Goal: Task Accomplishment & Management: Complete application form

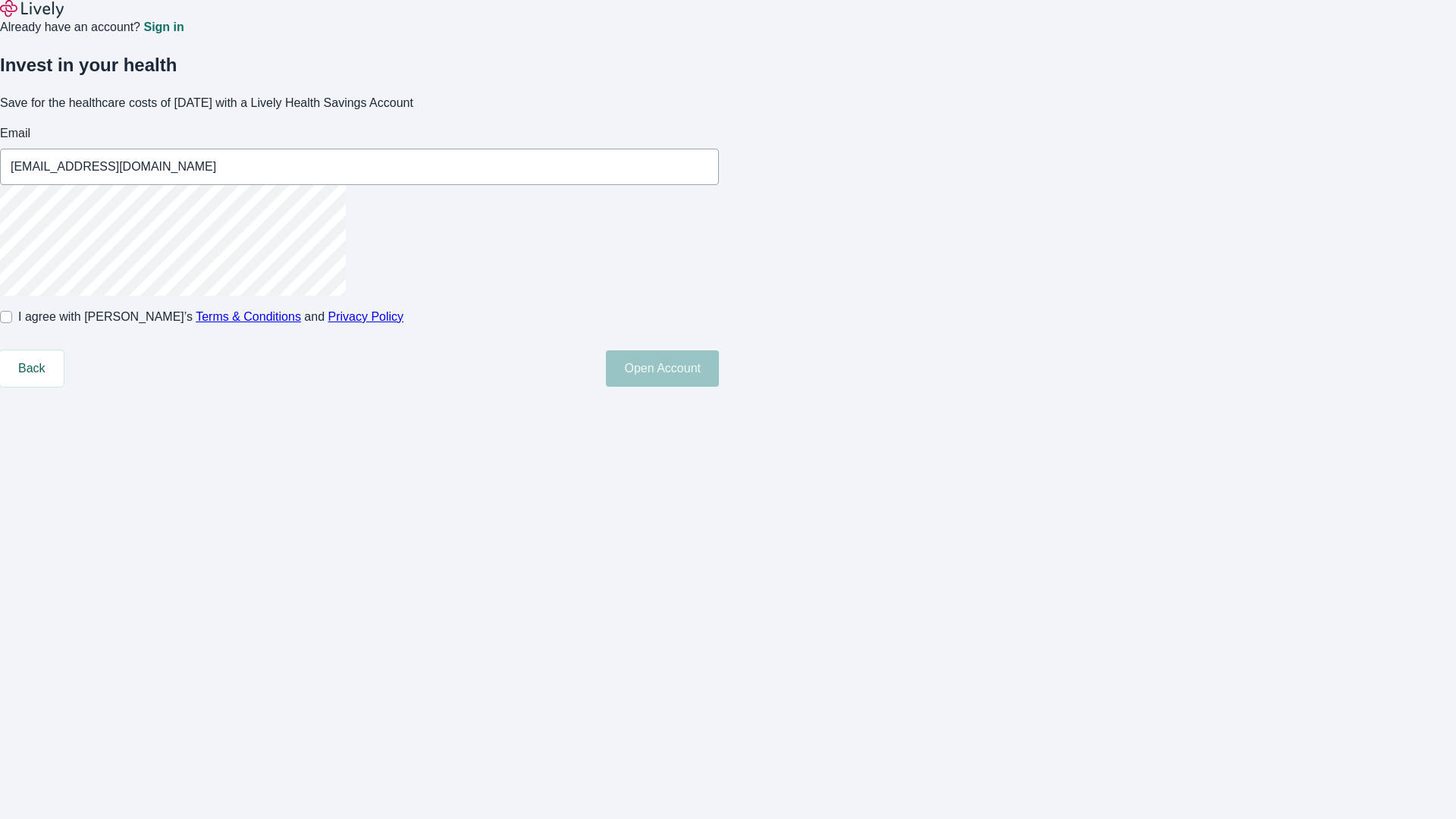
click at [12, 323] on input "I agree with Lively’s Terms & Conditions and Privacy Policy" at bounding box center [6, 317] width 12 height 12
checkbox input "true"
click at [719, 387] on button "Open Account" at bounding box center [662, 368] width 113 height 36
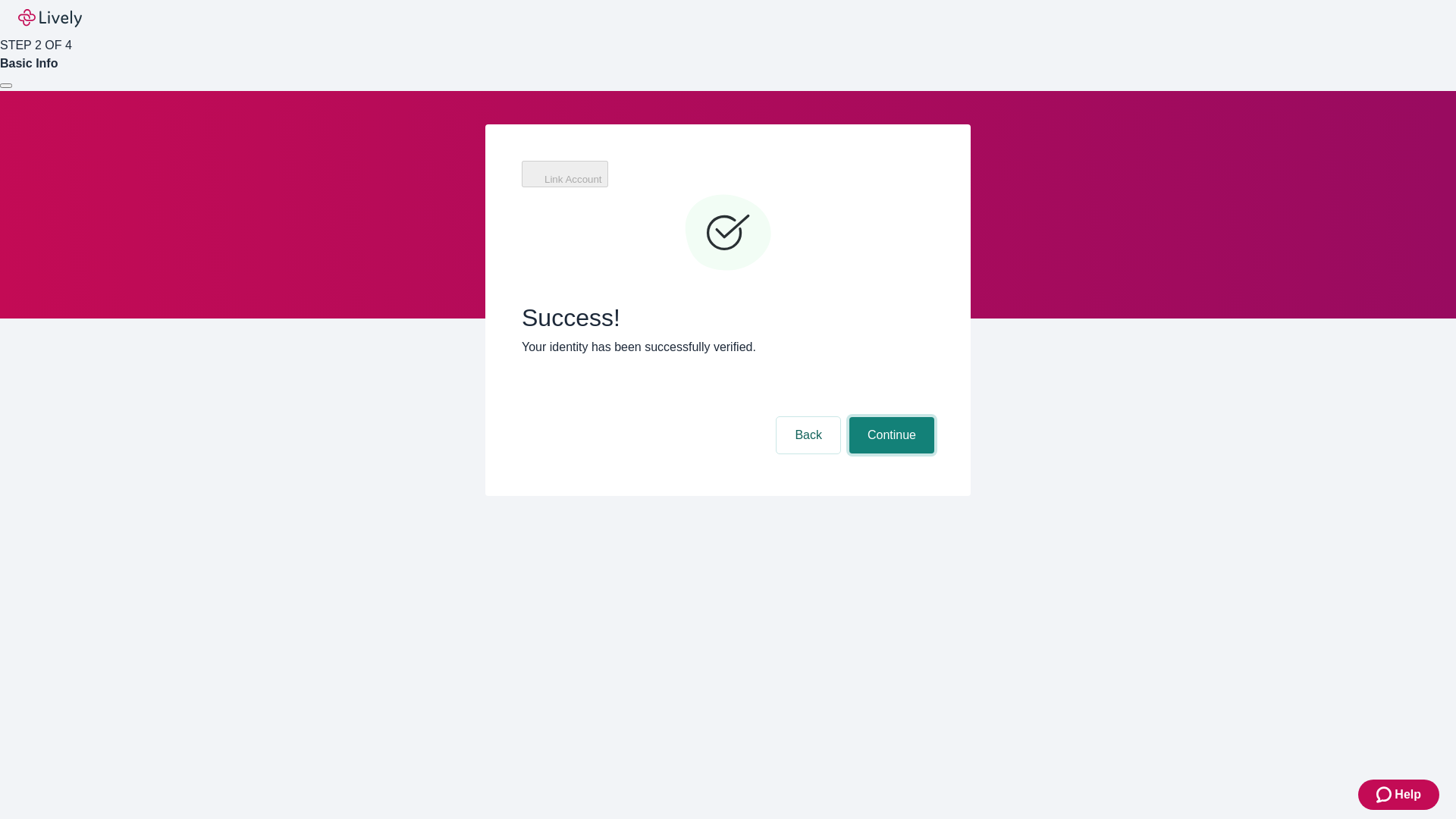
click at [890, 417] on button "Continue" at bounding box center [892, 435] width 85 height 36
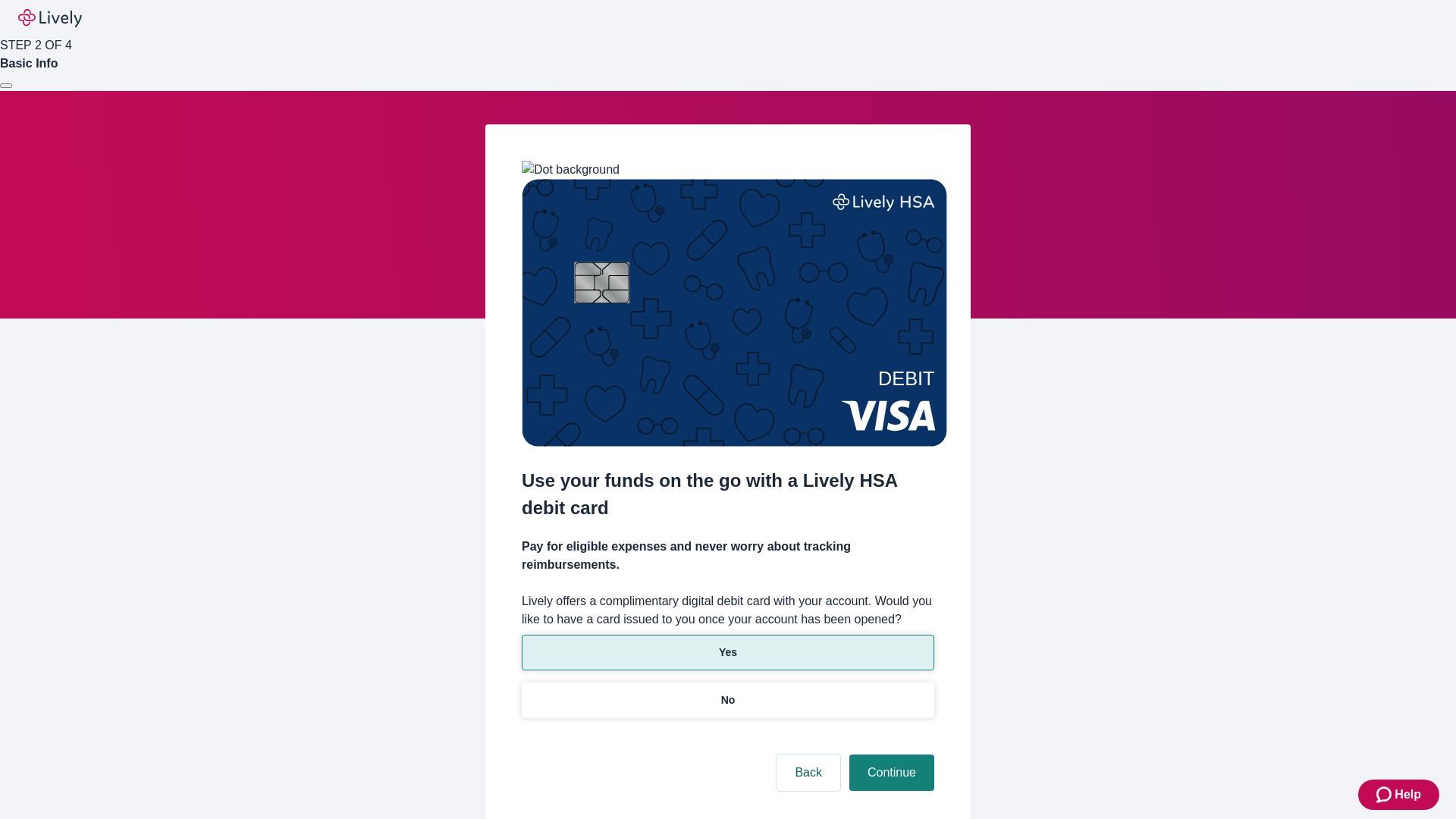
click at [728, 645] on p "Yes" at bounding box center [728, 652] width 18 height 16
click at [890, 754] on button "Continue" at bounding box center [892, 772] width 85 height 36
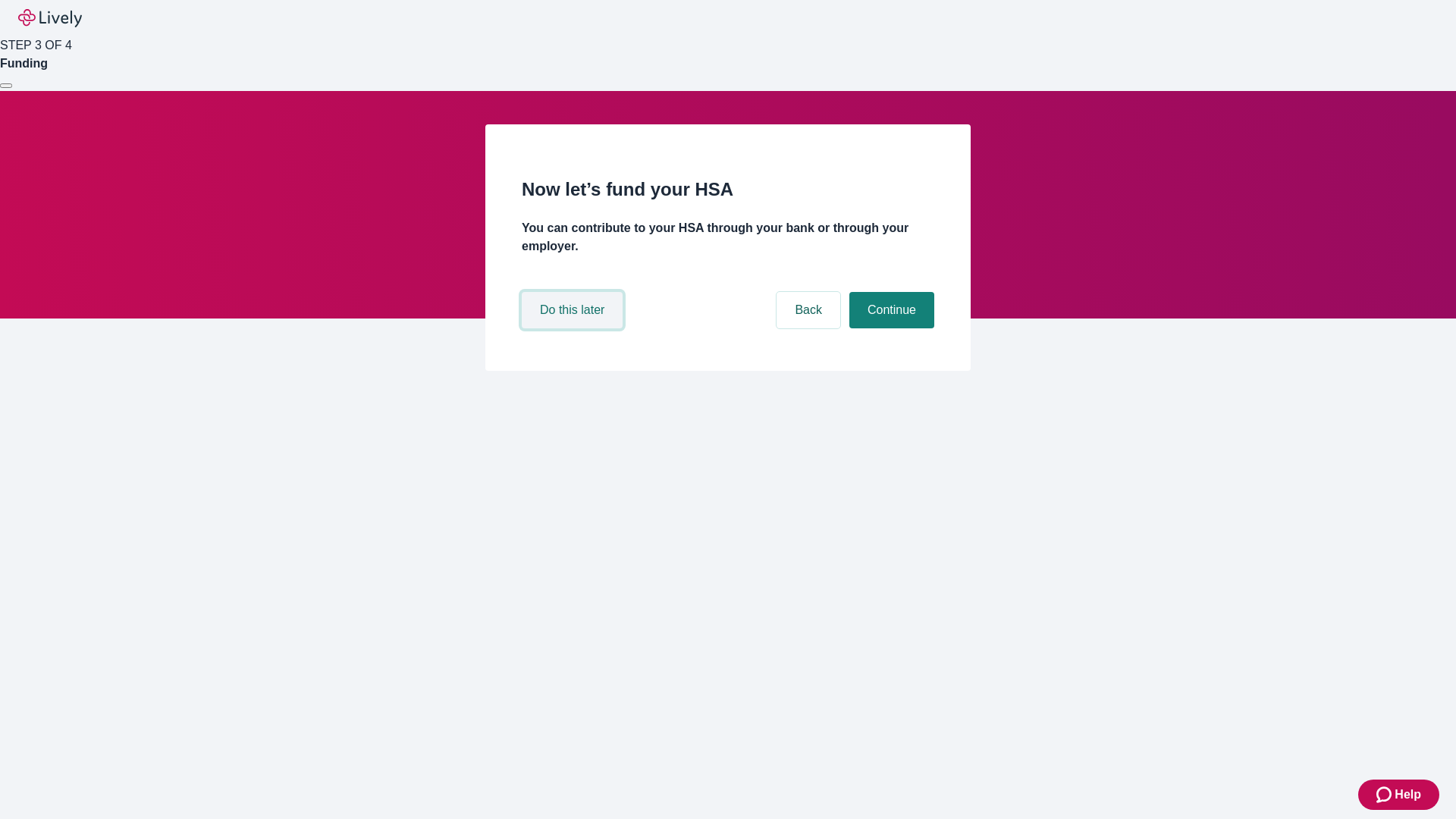
click at [575, 328] on button "Do this later" at bounding box center [572, 310] width 101 height 36
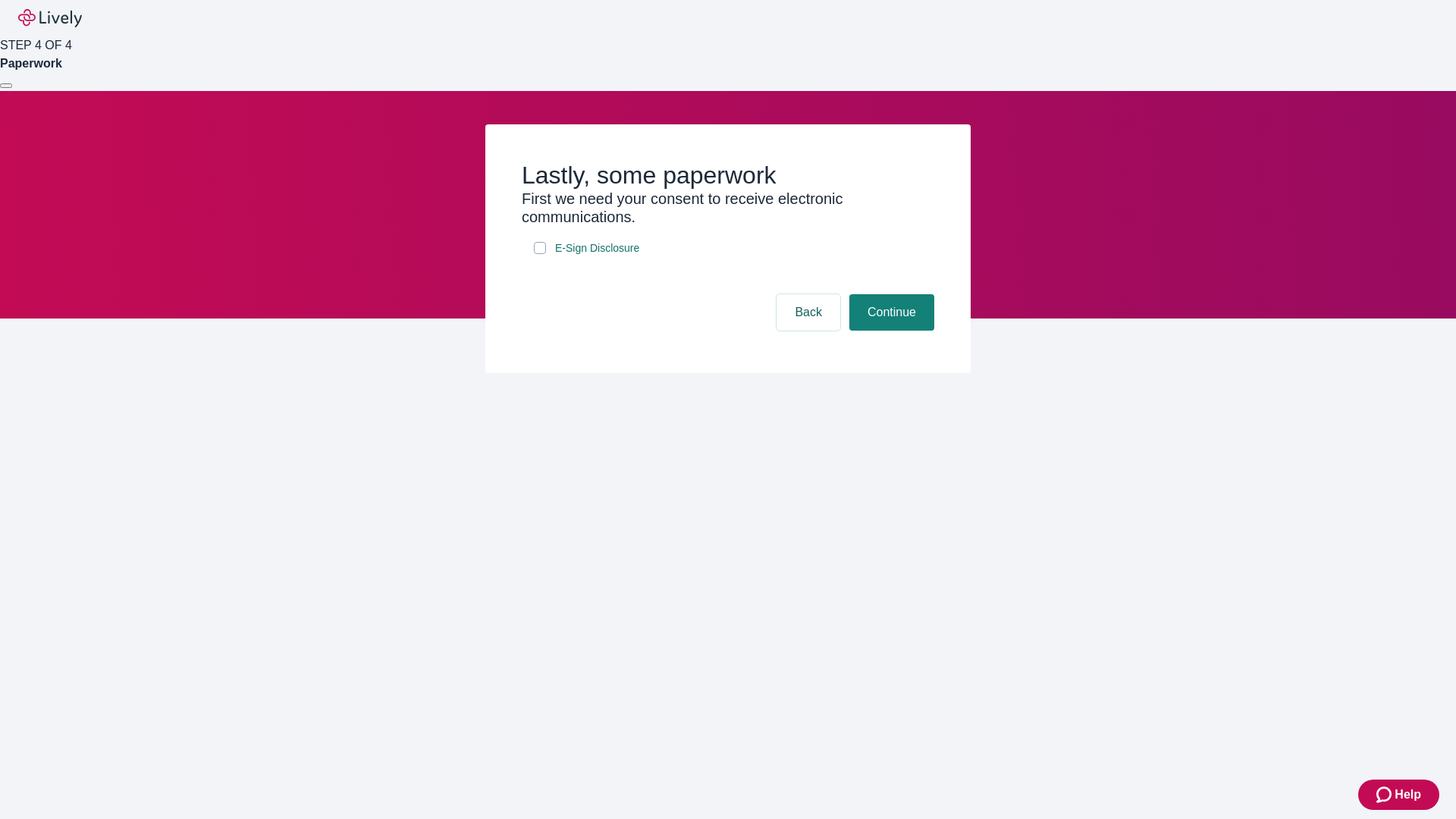
click at [540, 254] on input "E-Sign Disclosure" at bounding box center [539, 248] width 12 height 12
checkbox input "true"
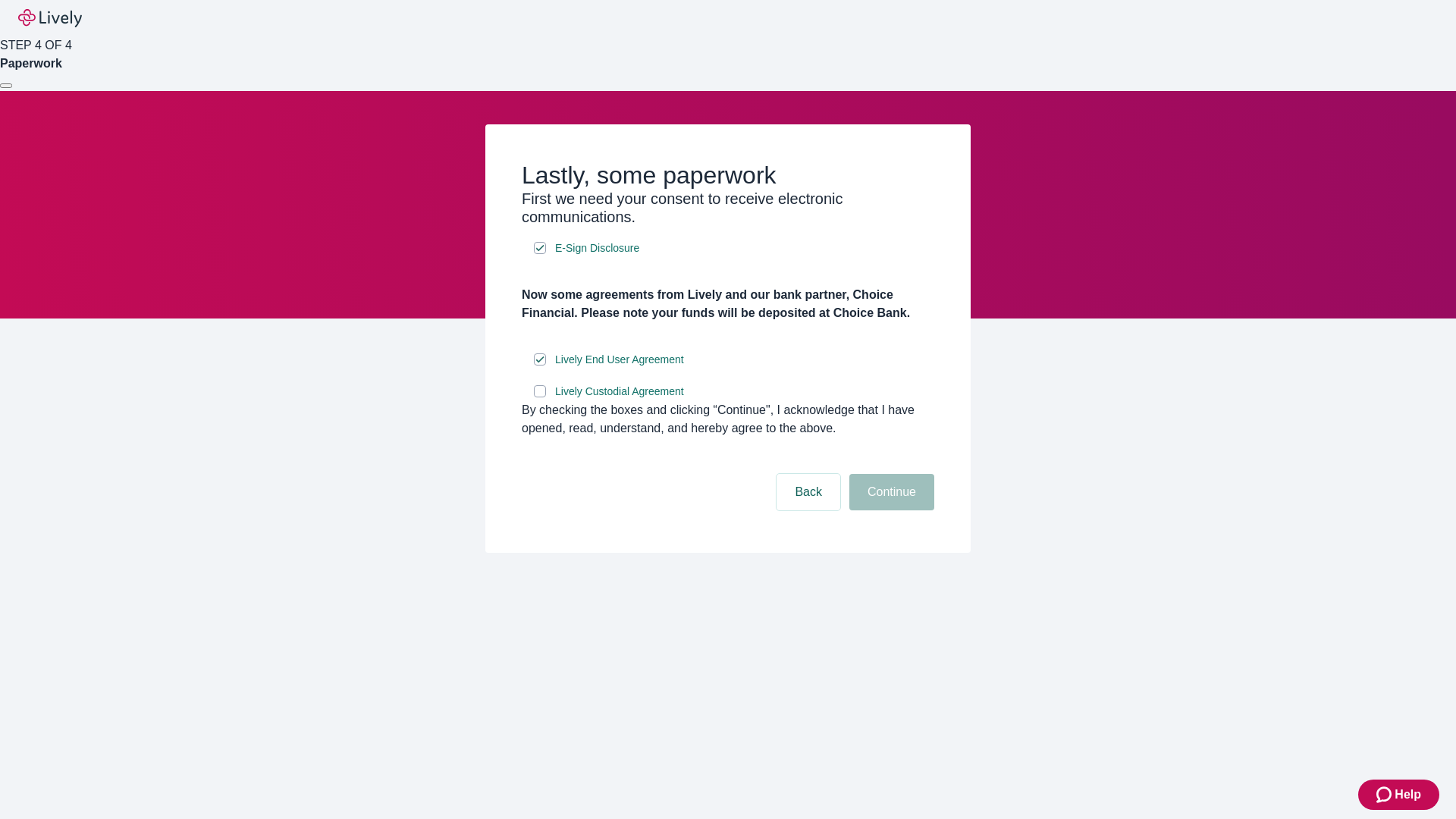
click at [540, 398] on input "Lively Custodial Agreement" at bounding box center [539, 391] width 12 height 12
checkbox input "true"
click at [890, 511] on button "Continue" at bounding box center [892, 492] width 85 height 36
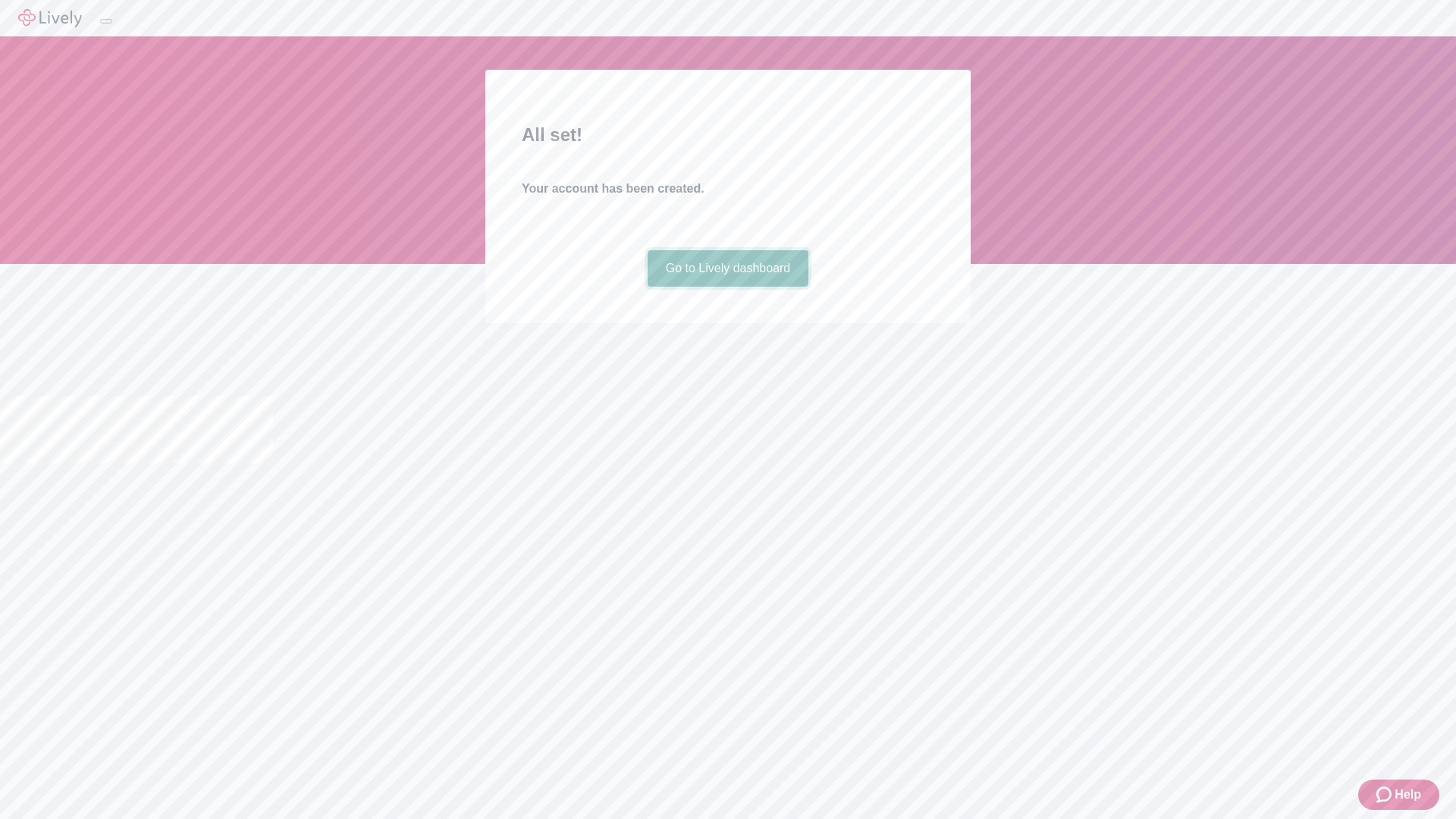
click at [728, 286] on link "Go to Lively dashboard" at bounding box center [728, 268] width 161 height 36
